Goal: Navigation & Orientation: Find specific page/section

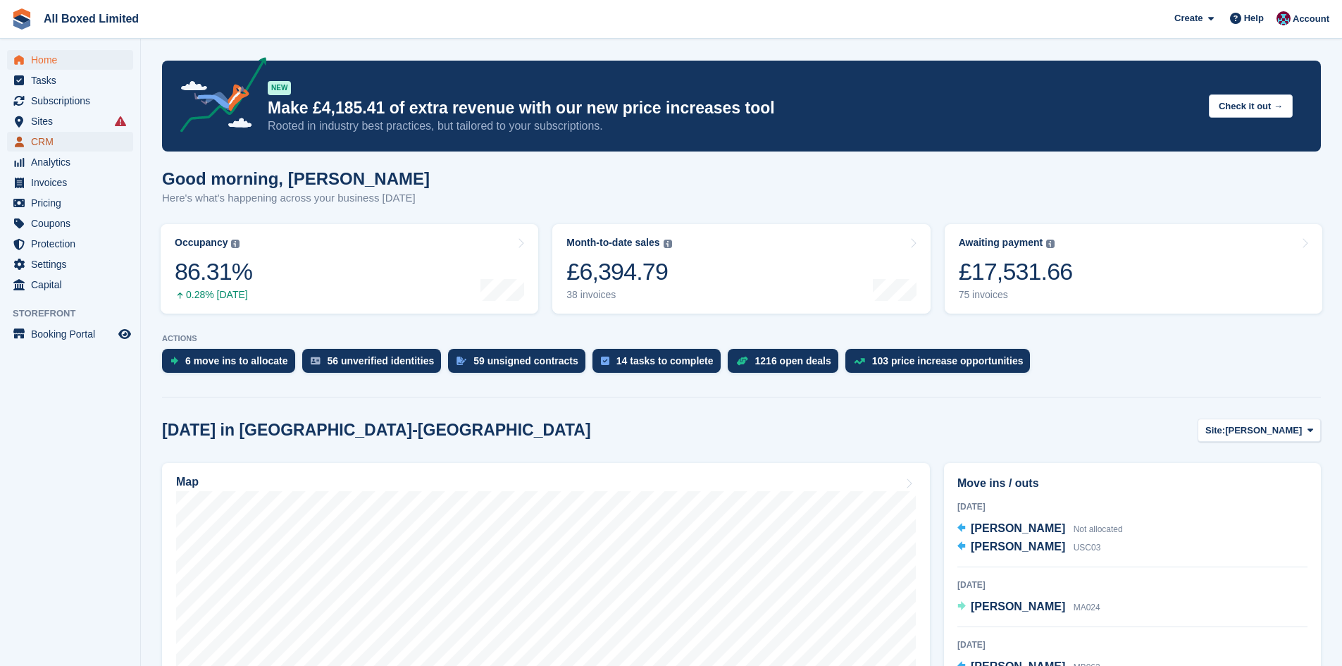
click at [61, 138] on span "CRM" at bounding box center [73, 142] width 85 height 20
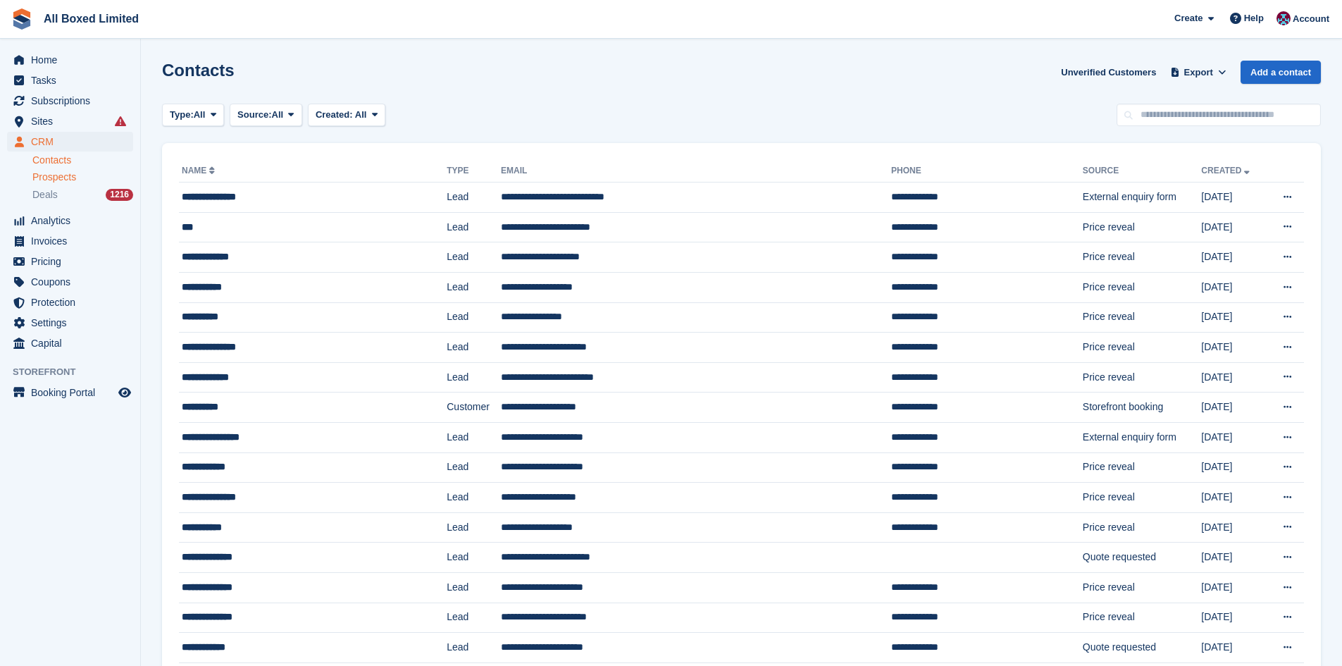
click at [69, 175] on span "Prospects" at bounding box center [54, 176] width 44 height 13
